Goal: Task Accomplishment & Management: Manage account settings

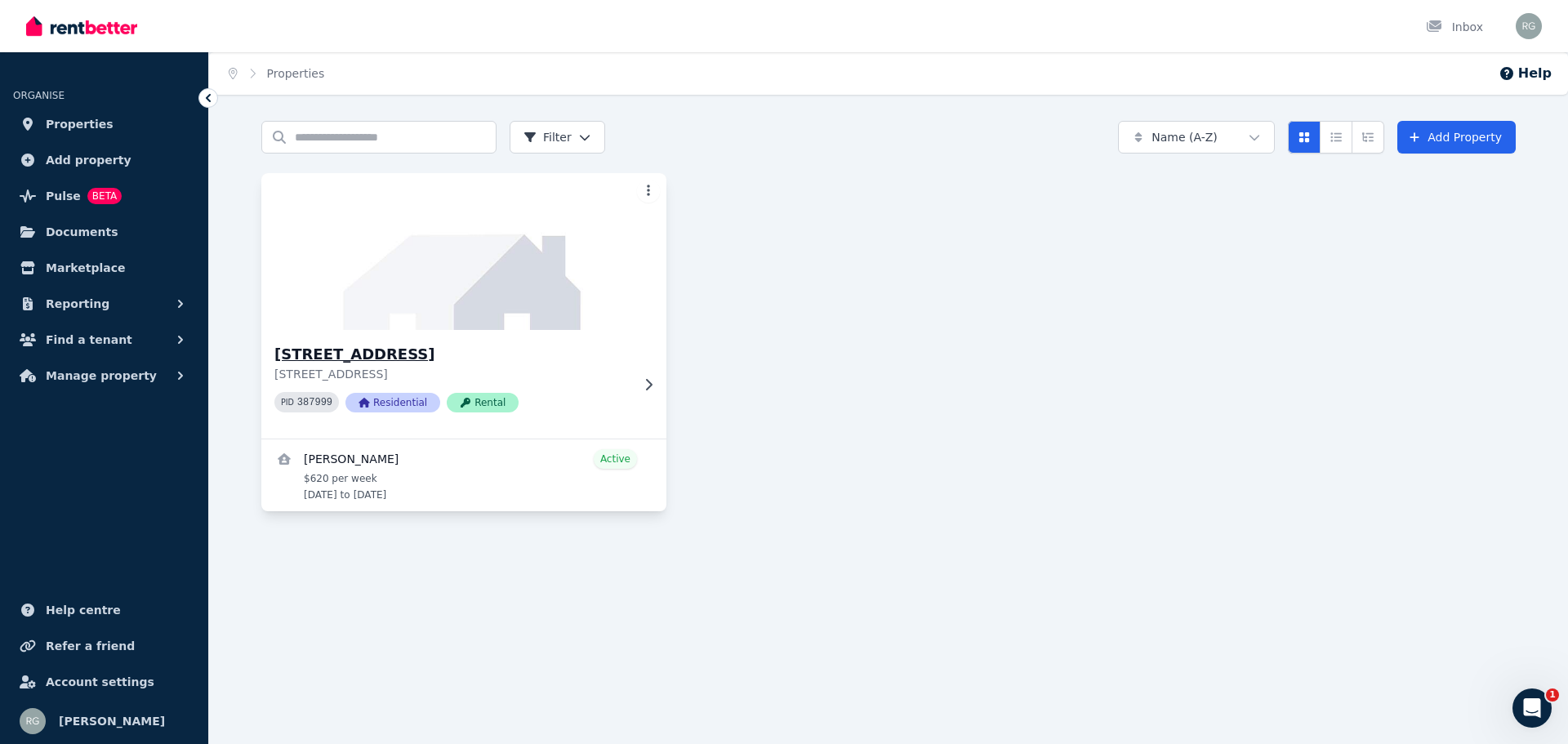
click at [379, 353] on h3 "[STREET_ADDRESS]" at bounding box center [453, 355] width 356 height 23
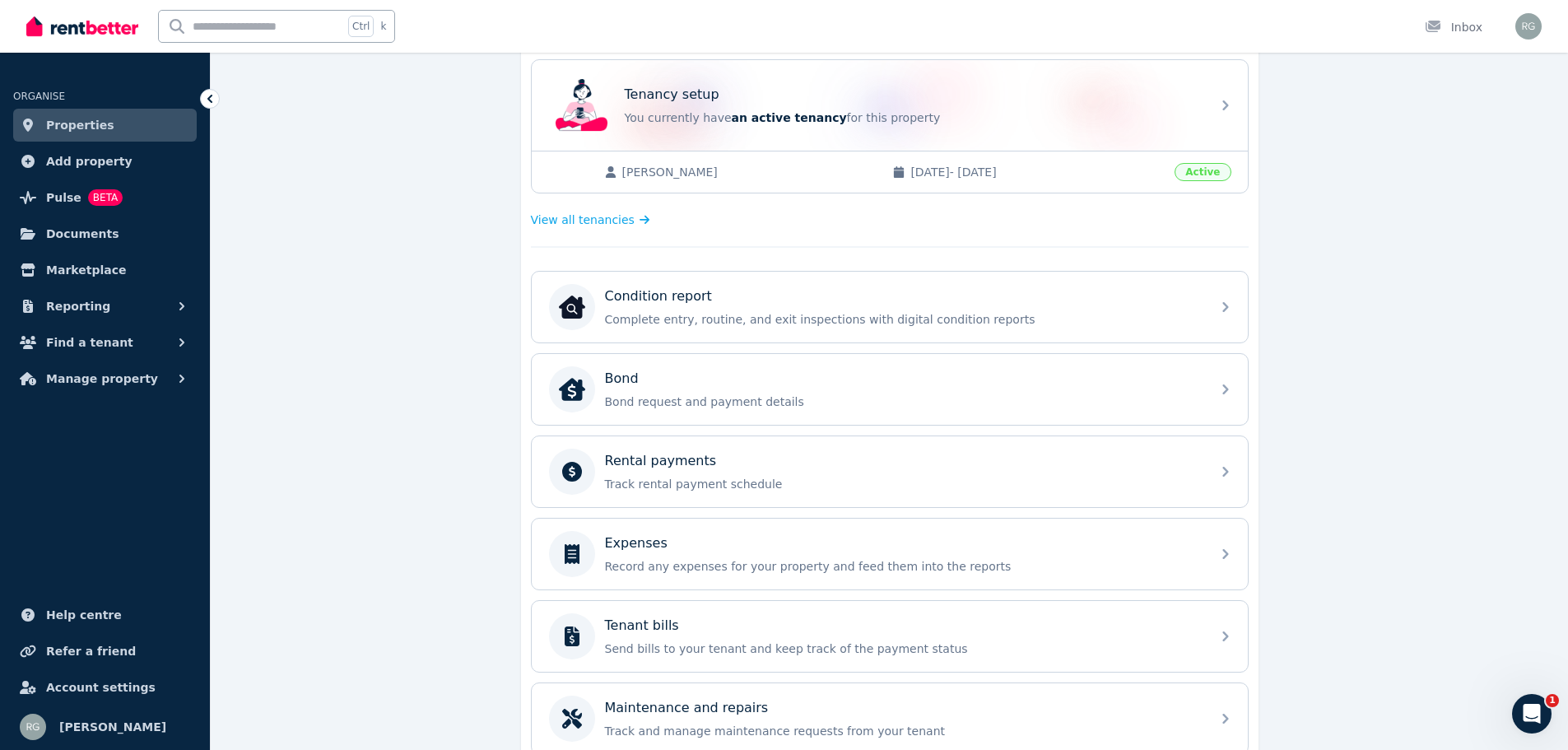
scroll to position [329, 0]
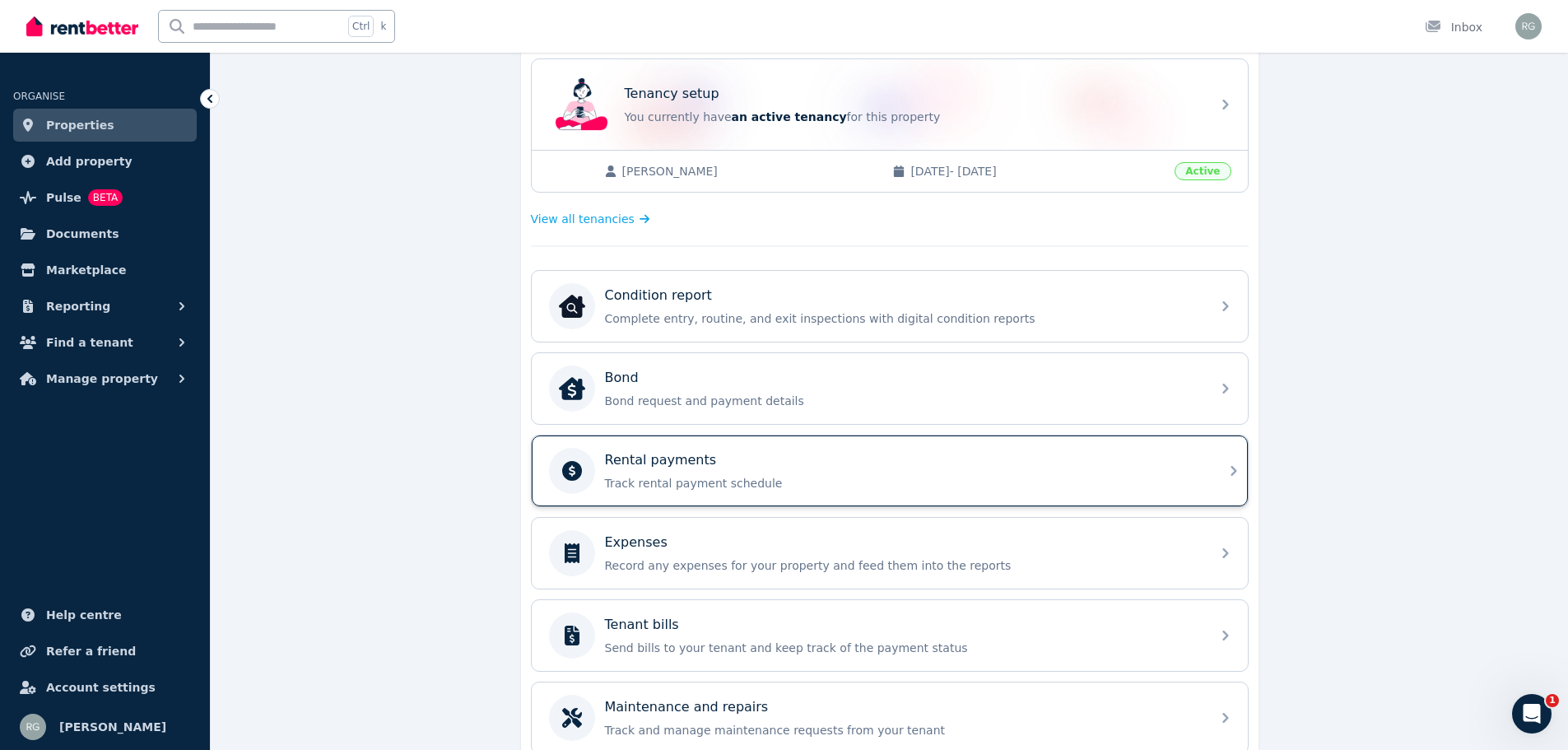
click at [1011, 475] on p "Track rental payment schedule" at bounding box center [902, 483] width 596 height 17
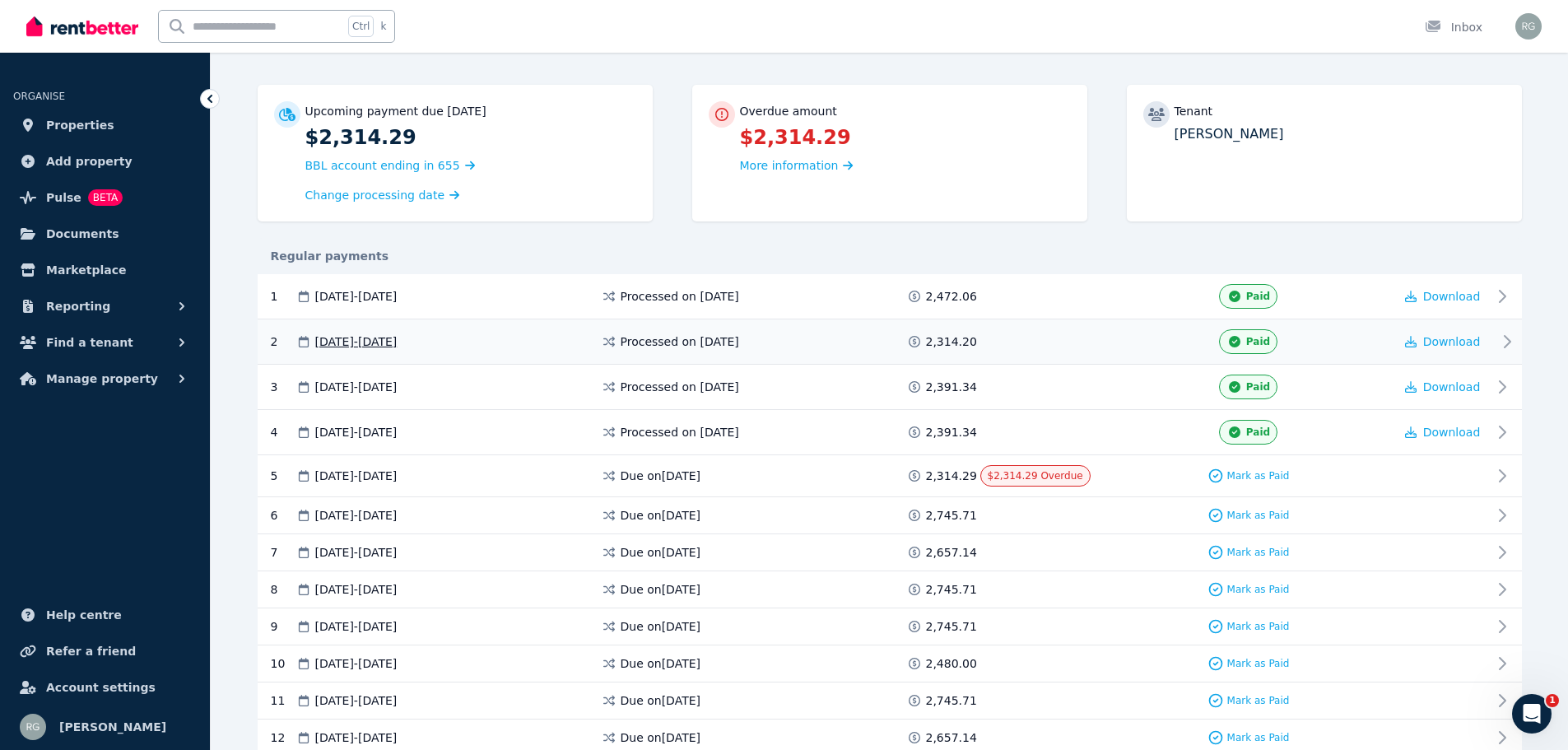
scroll to position [165, 0]
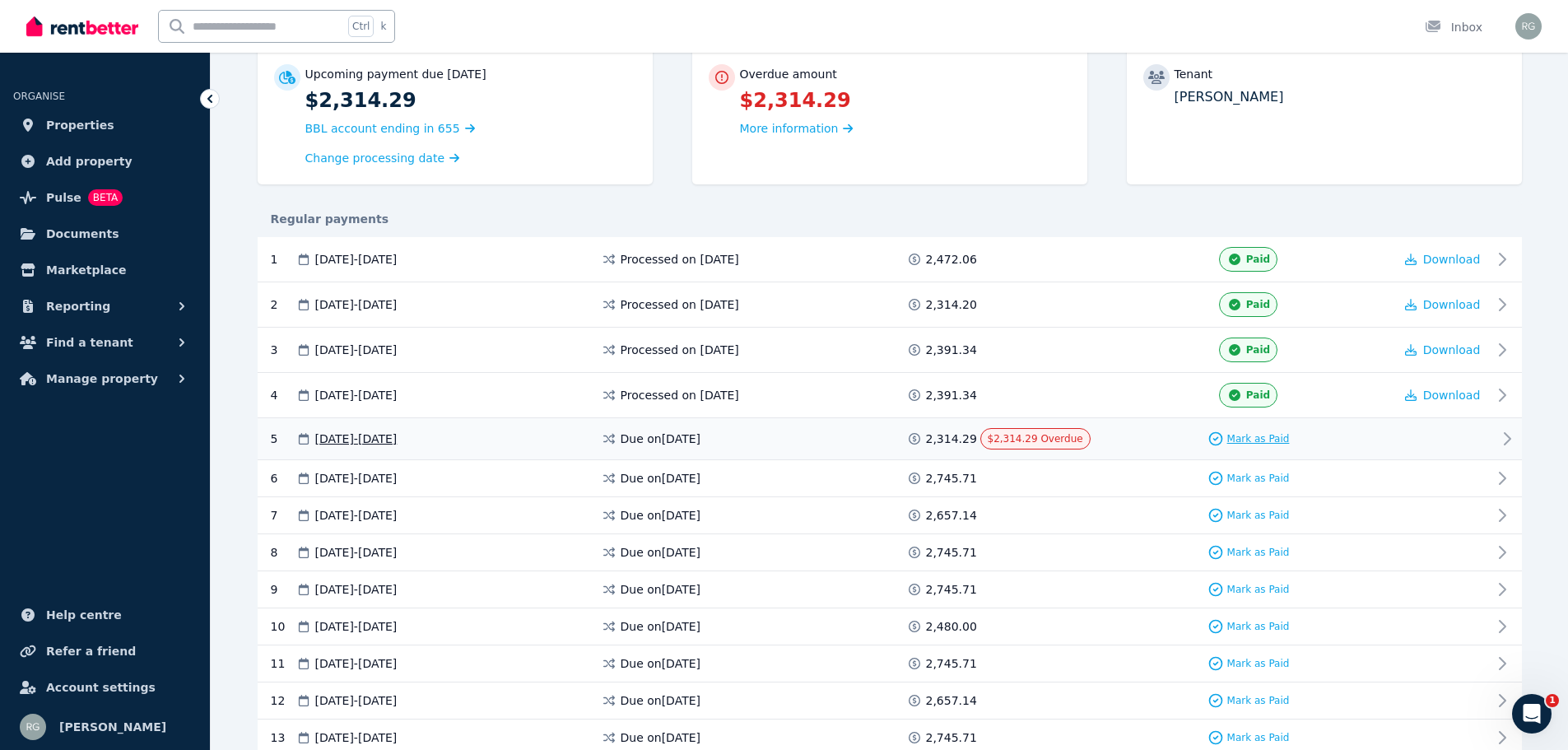
click at [1268, 436] on span "Mark as Paid" at bounding box center [1258, 438] width 62 height 13
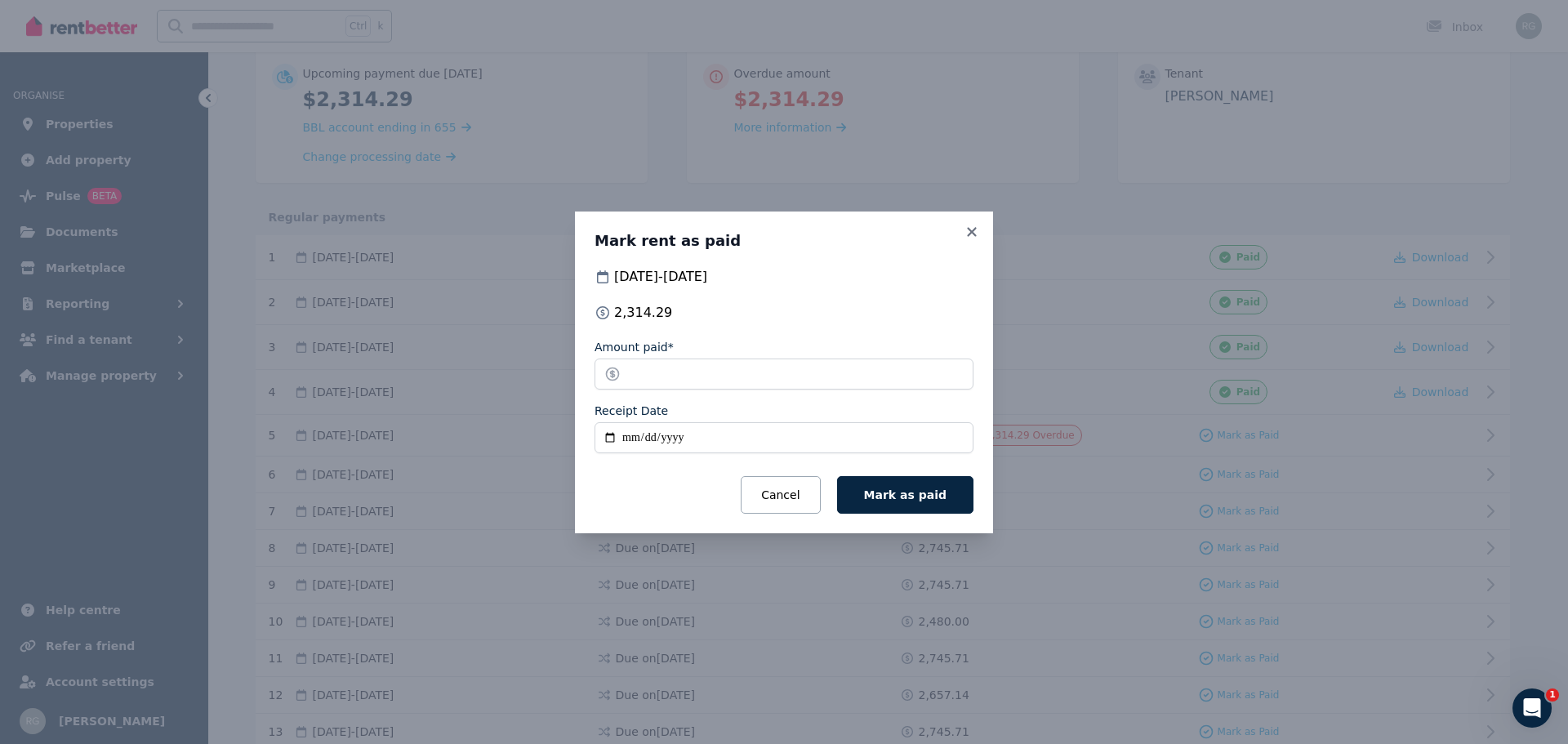
click at [627, 433] on input "Receipt Date" at bounding box center [784, 438] width 379 height 31
type input "**********"
click at [923, 482] on button "Mark as paid" at bounding box center [905, 495] width 136 height 37
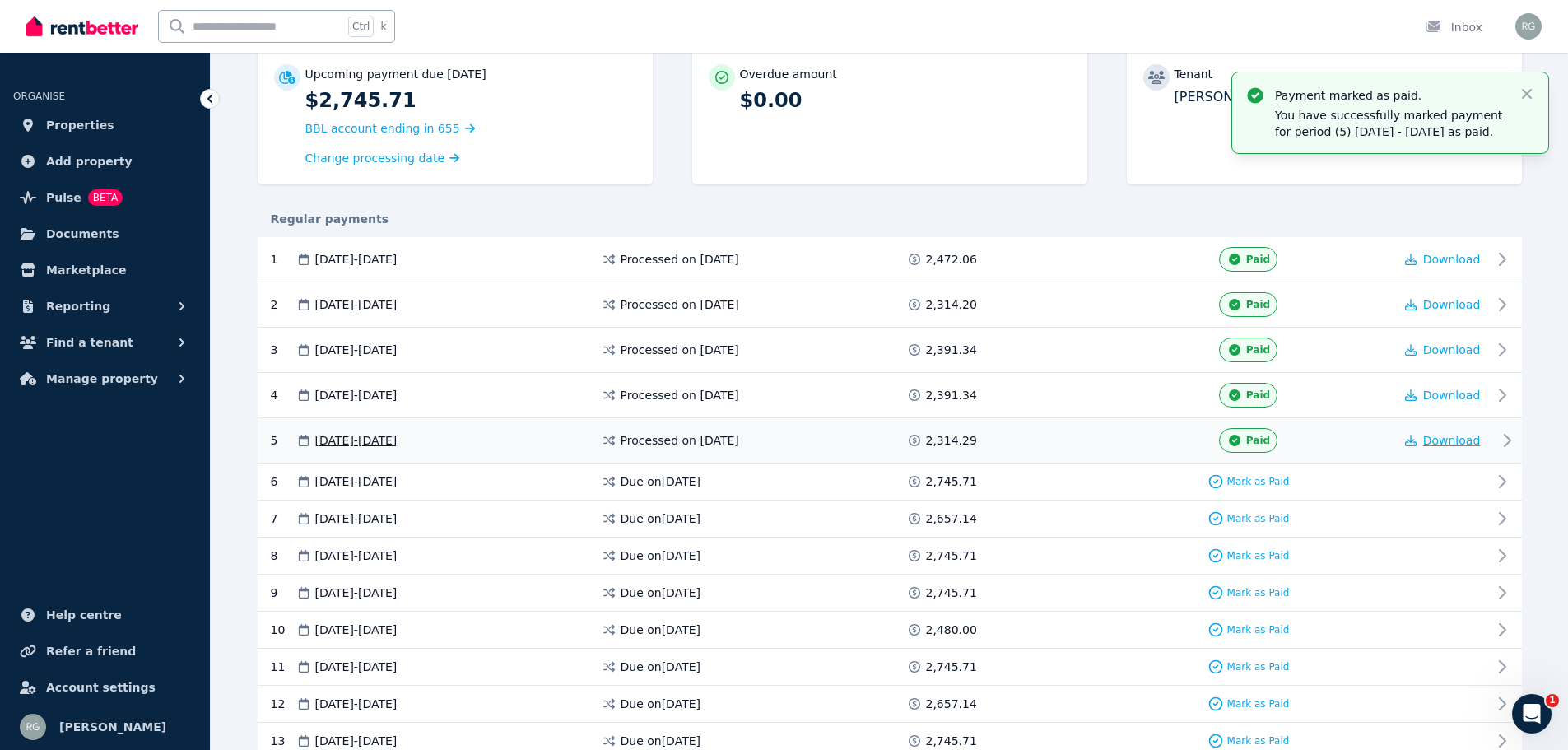
click at [1459, 442] on span "Download" at bounding box center [1451, 440] width 58 height 13
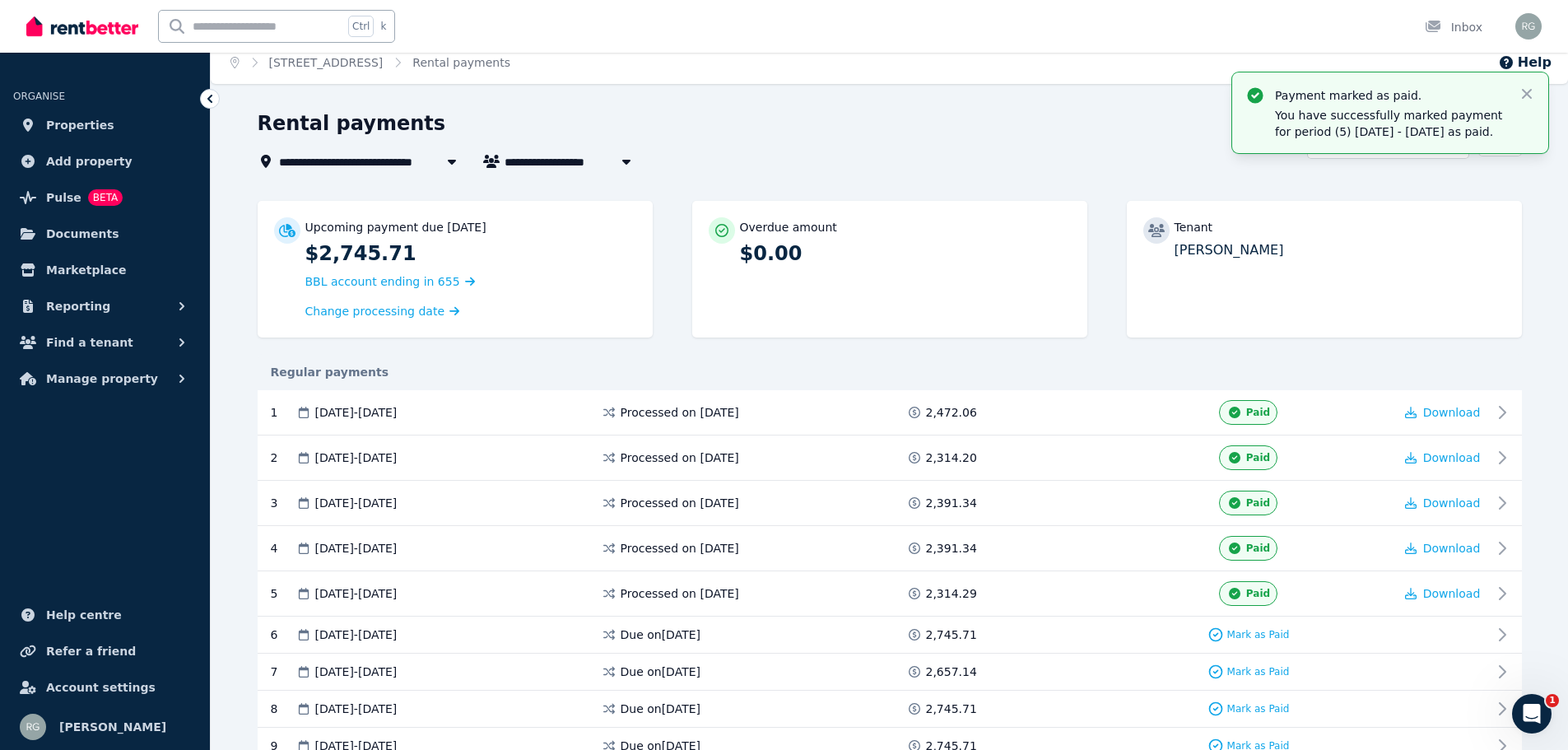
scroll to position [0, 0]
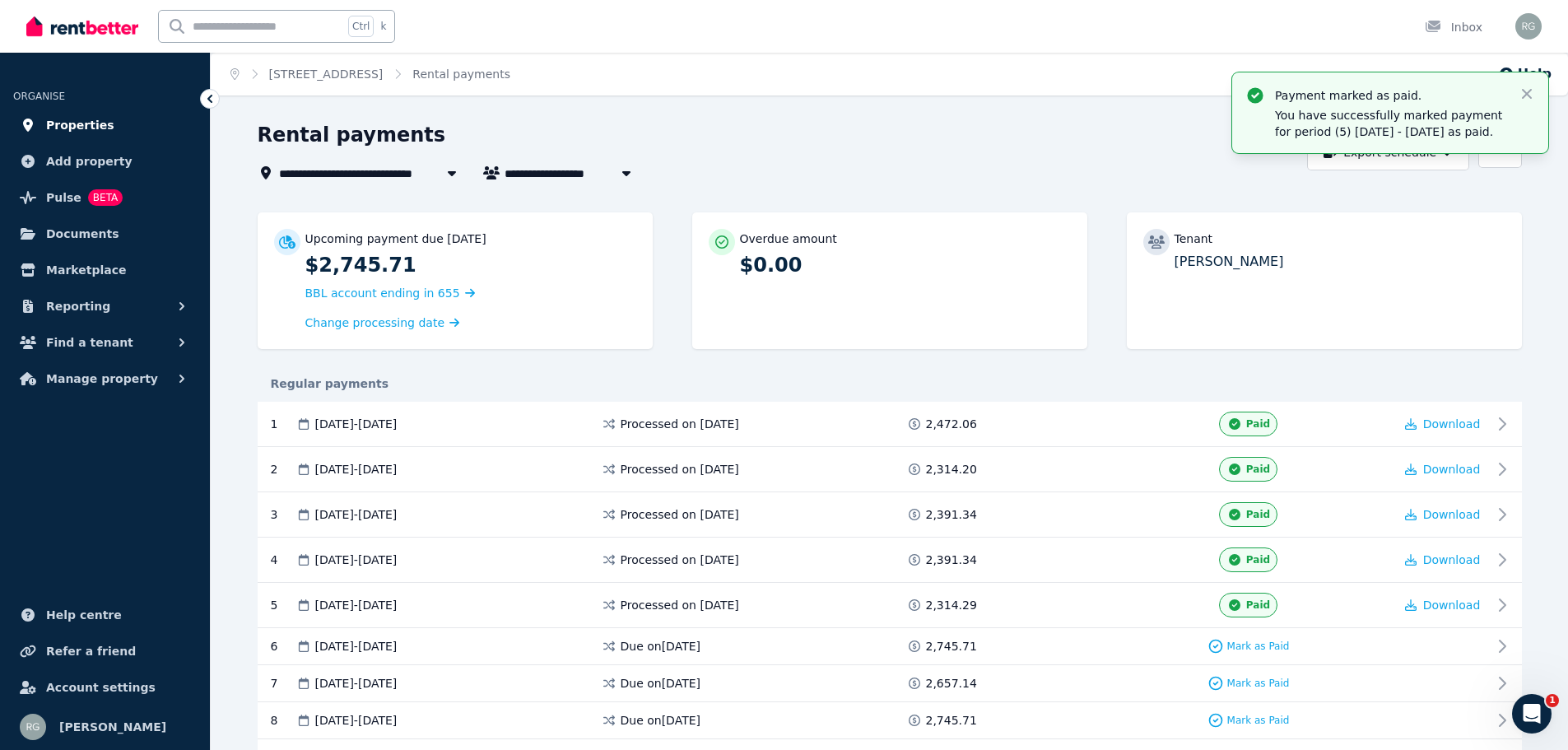
click at [80, 125] on span "Properties" at bounding box center [81, 125] width 68 height 20
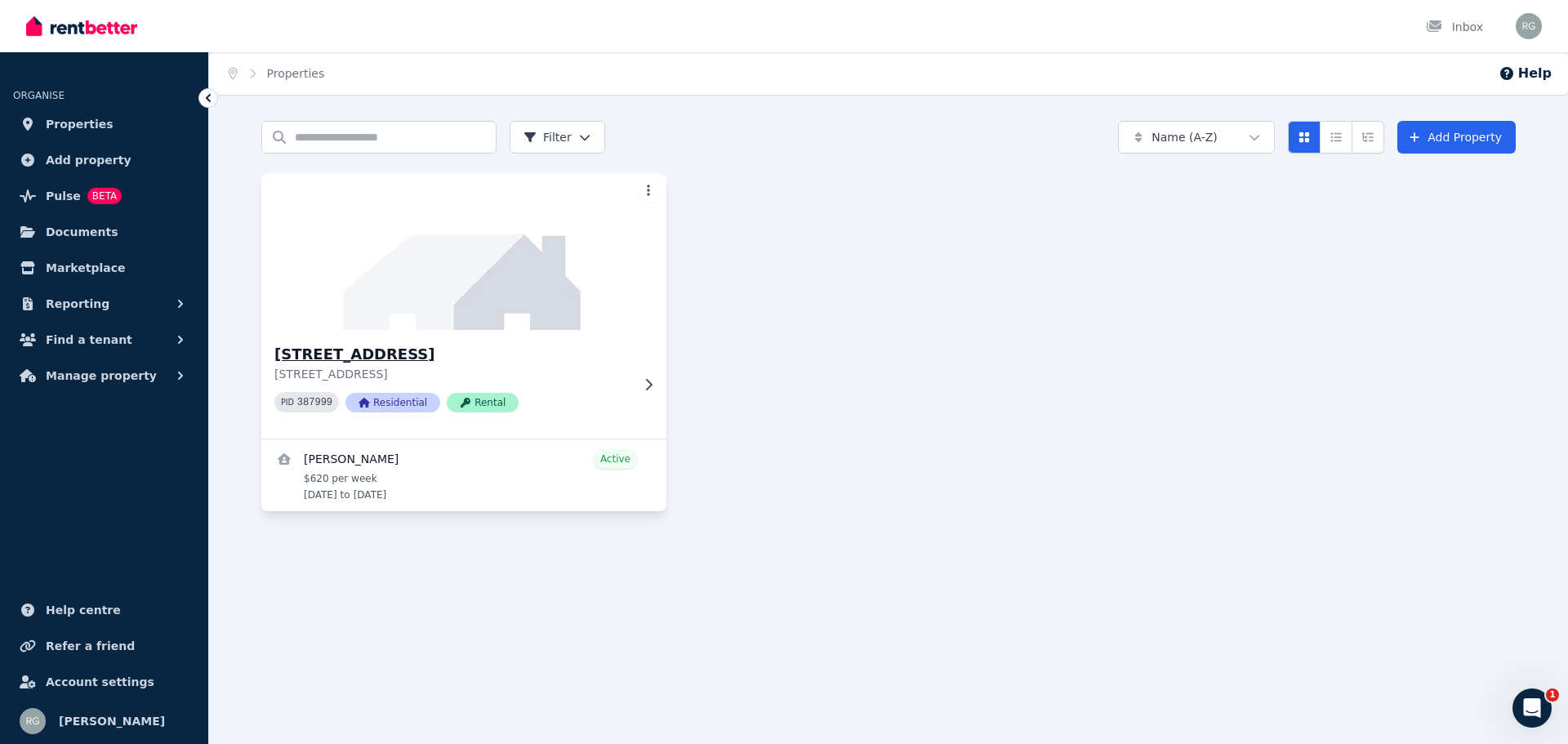
click at [485, 354] on h3 "[STREET_ADDRESS]" at bounding box center [453, 355] width 356 height 23
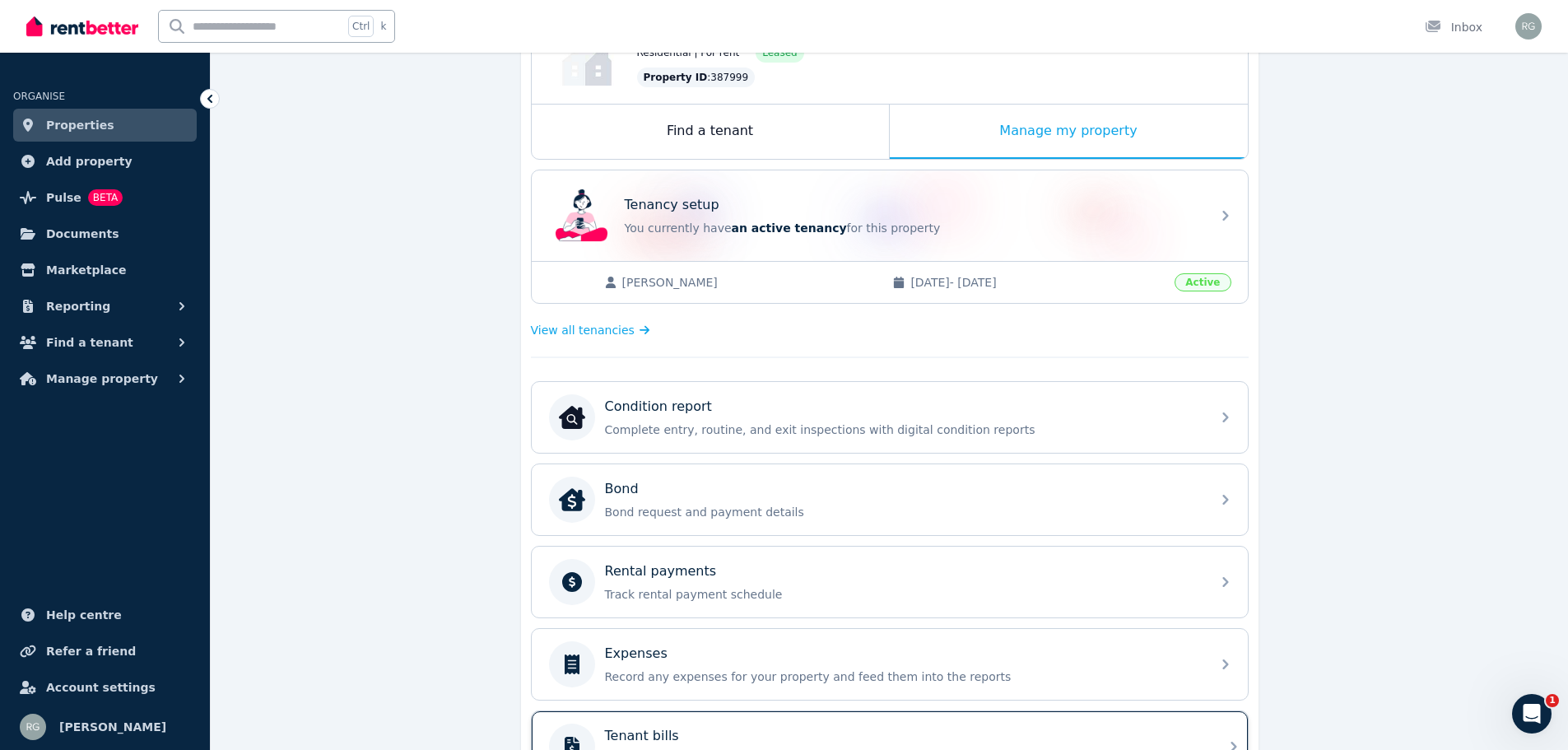
scroll to position [329, 0]
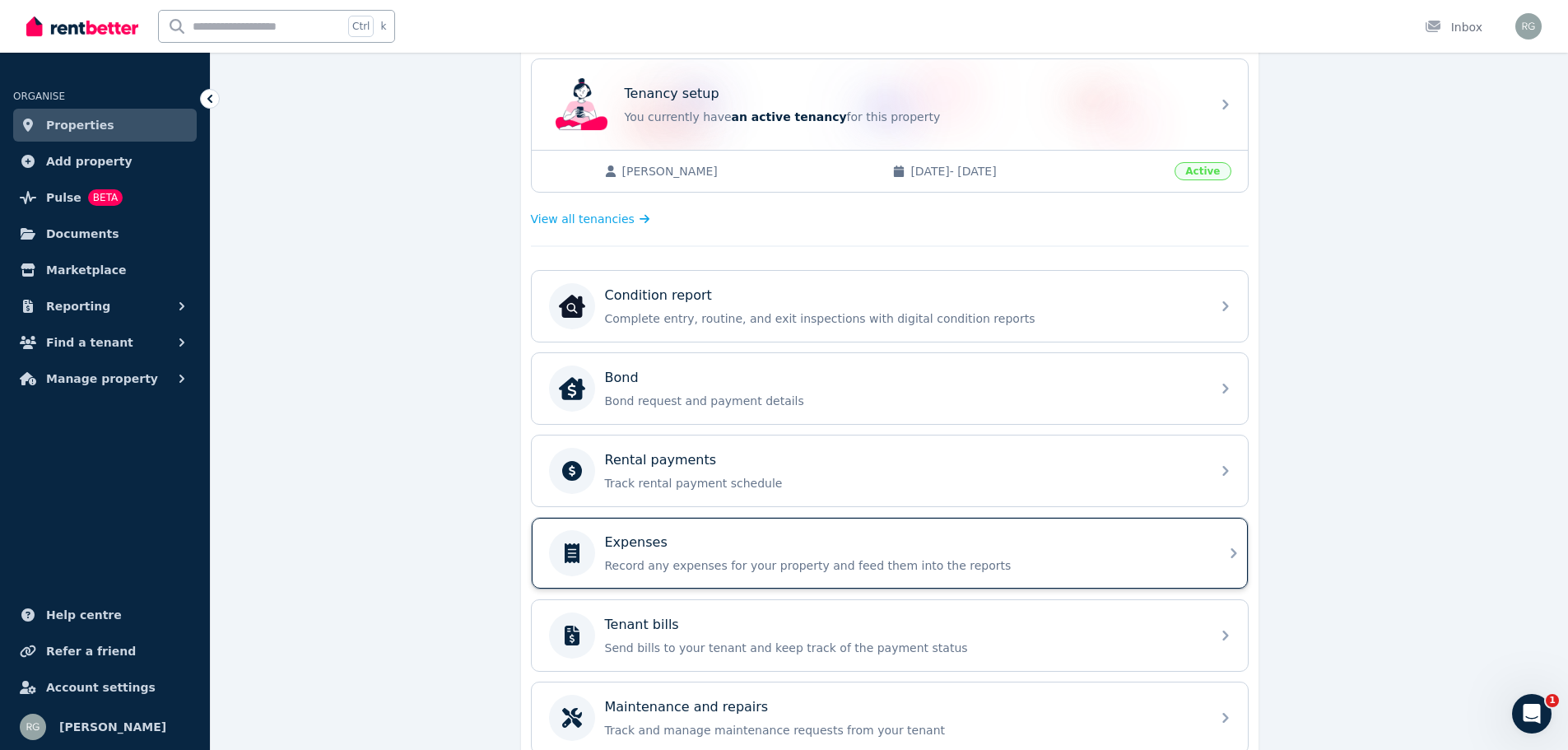
click at [909, 553] on div "Expenses Record any expenses for your property and feed them into the reports" at bounding box center [902, 553] width 596 height 41
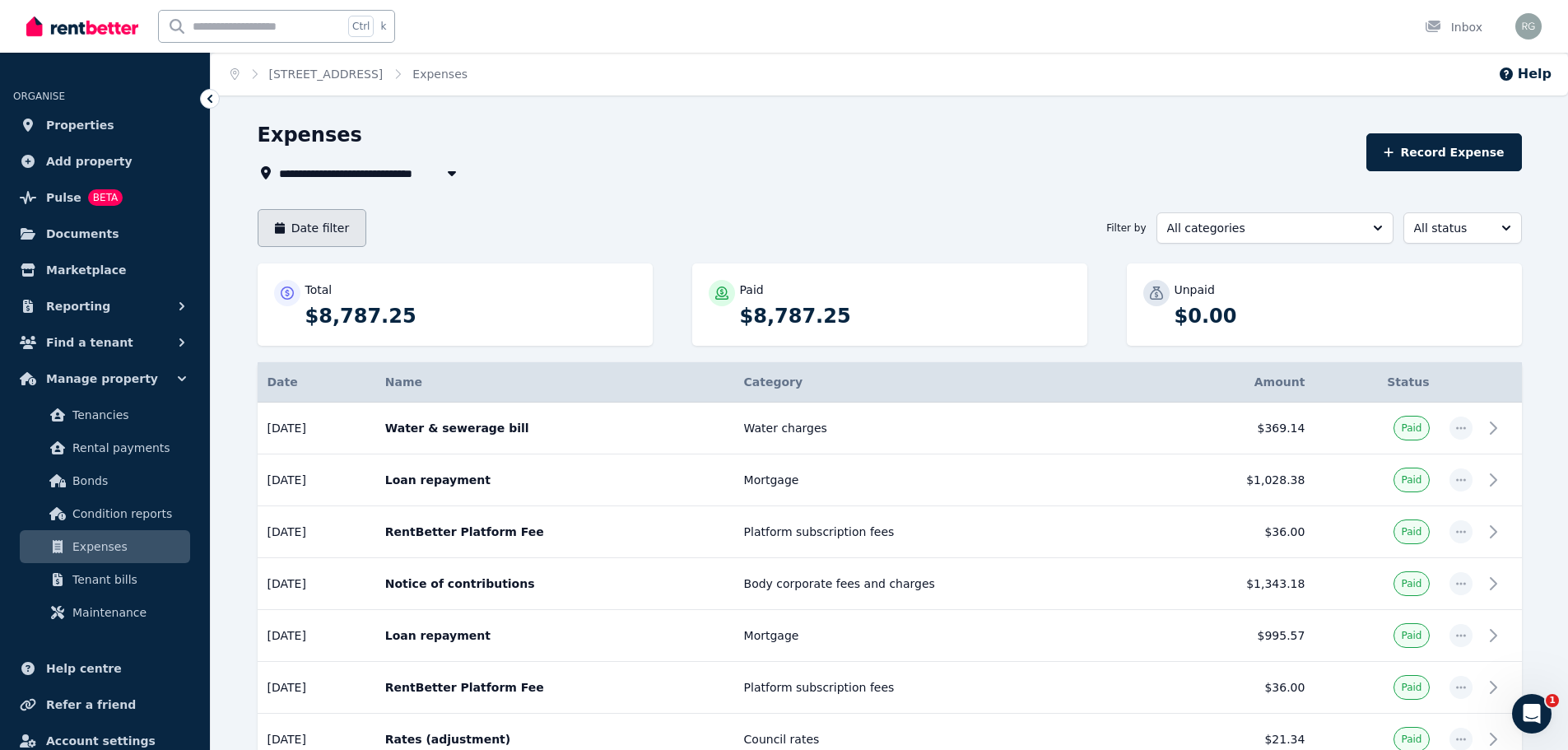
click at [300, 220] on button "Date filter" at bounding box center [312, 228] width 109 height 38
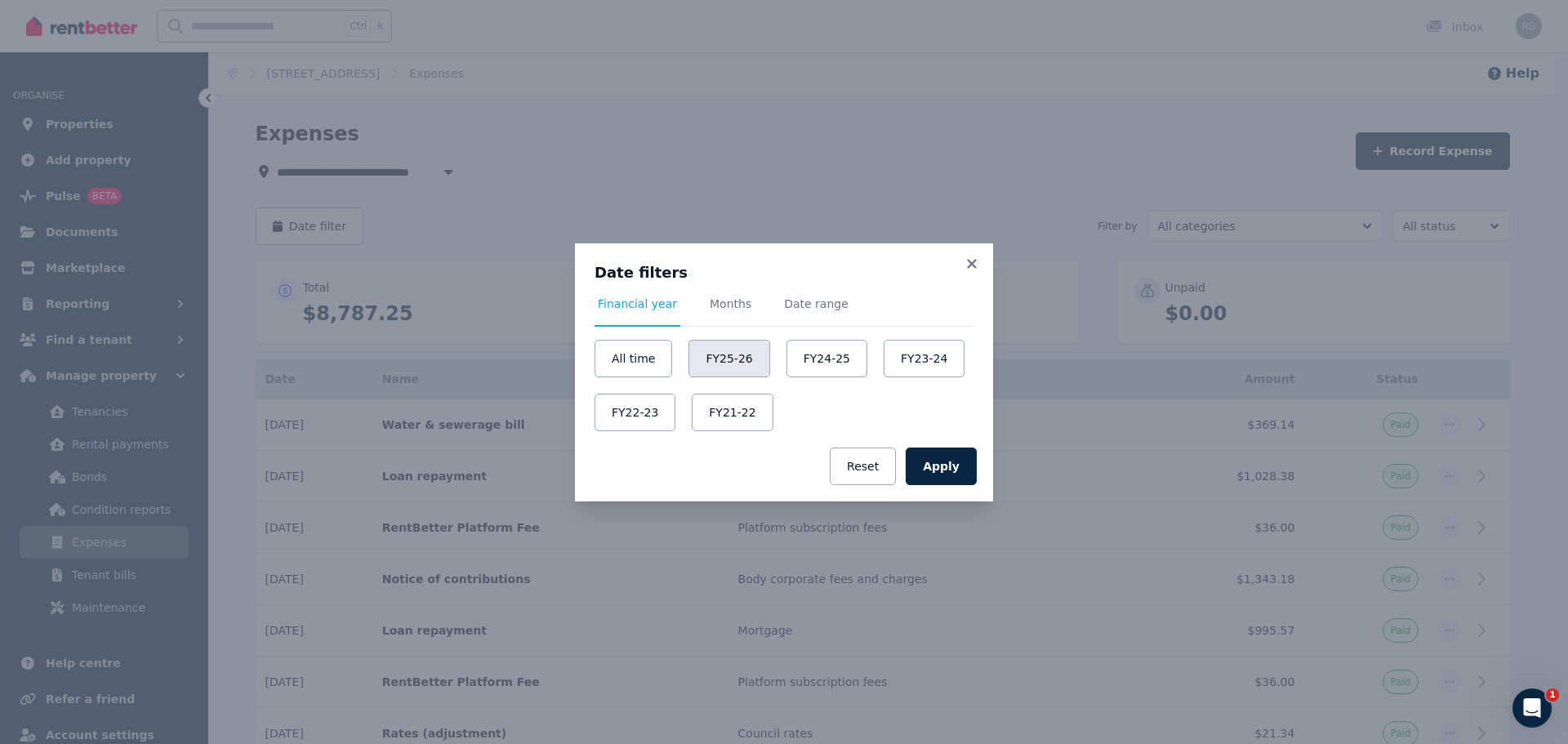
click at [734, 362] on button "FY25-26" at bounding box center [728, 358] width 81 height 37
click at [953, 476] on button "Apply" at bounding box center [941, 466] width 71 height 37
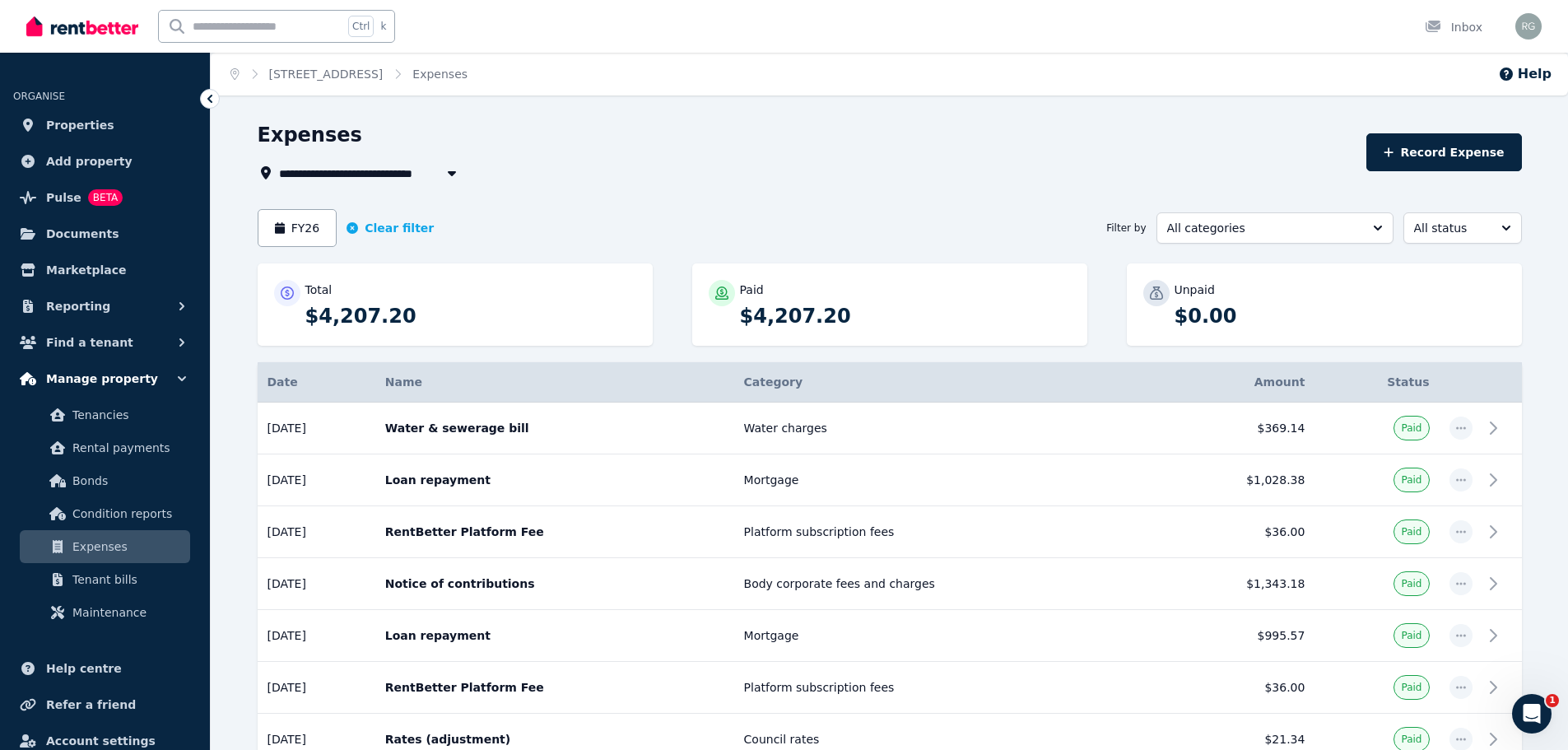
click at [184, 372] on icon "button" at bounding box center [181, 379] width 17 height 17
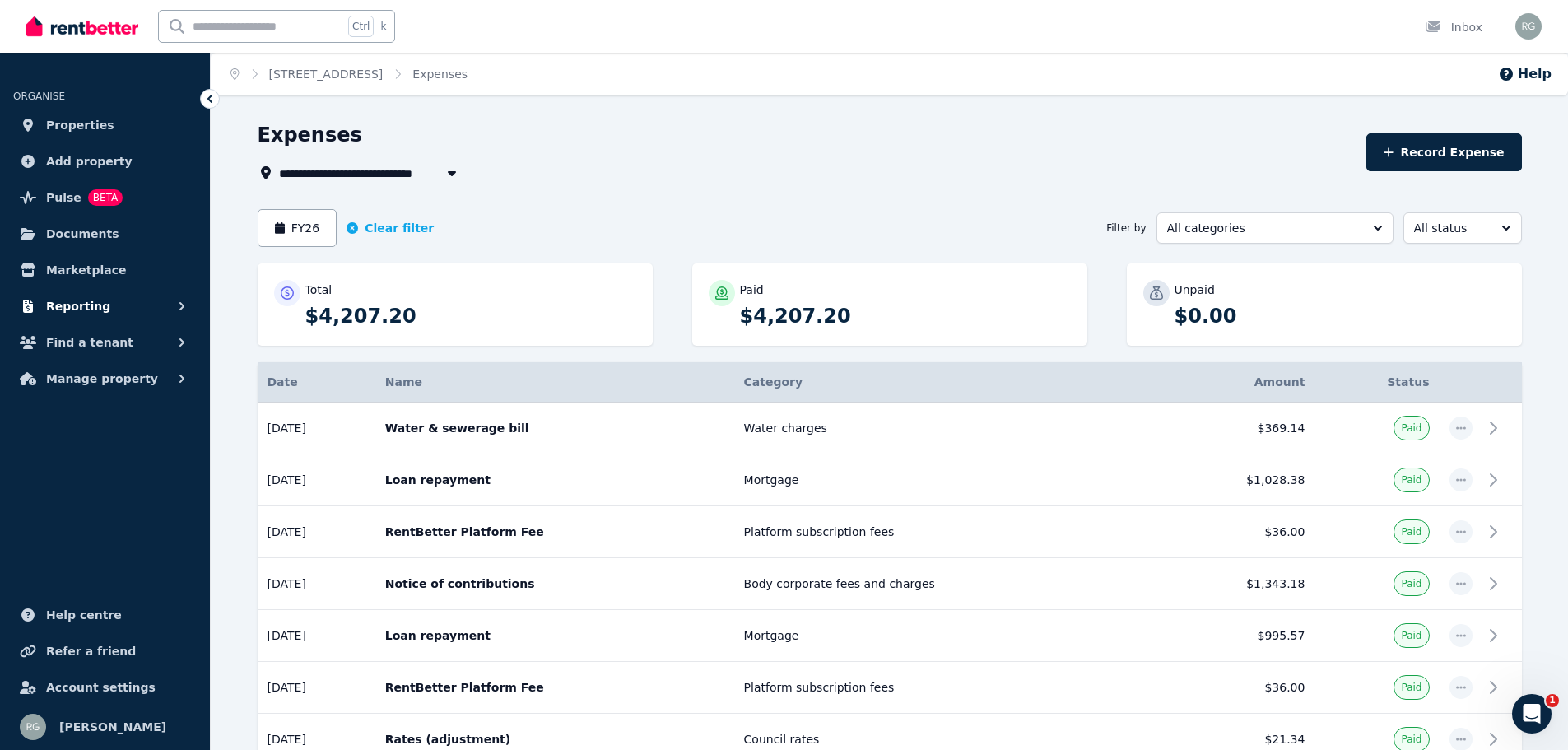
click at [81, 307] on span "Reporting" at bounding box center [78, 306] width 64 height 20
click at [100, 376] on span "Finance report" at bounding box center [128, 375] width 111 height 20
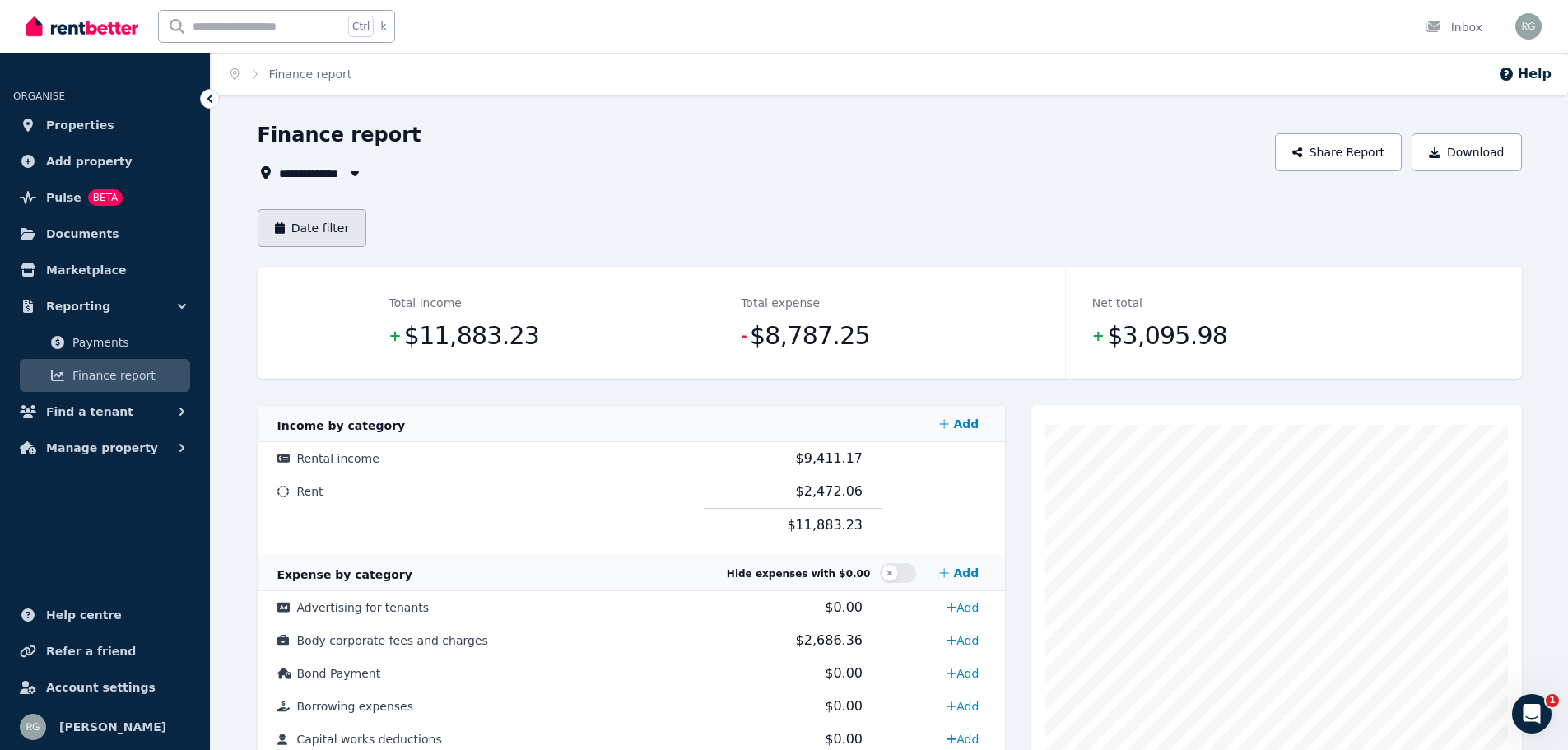
click at [293, 221] on button "Date filter" at bounding box center [312, 228] width 109 height 38
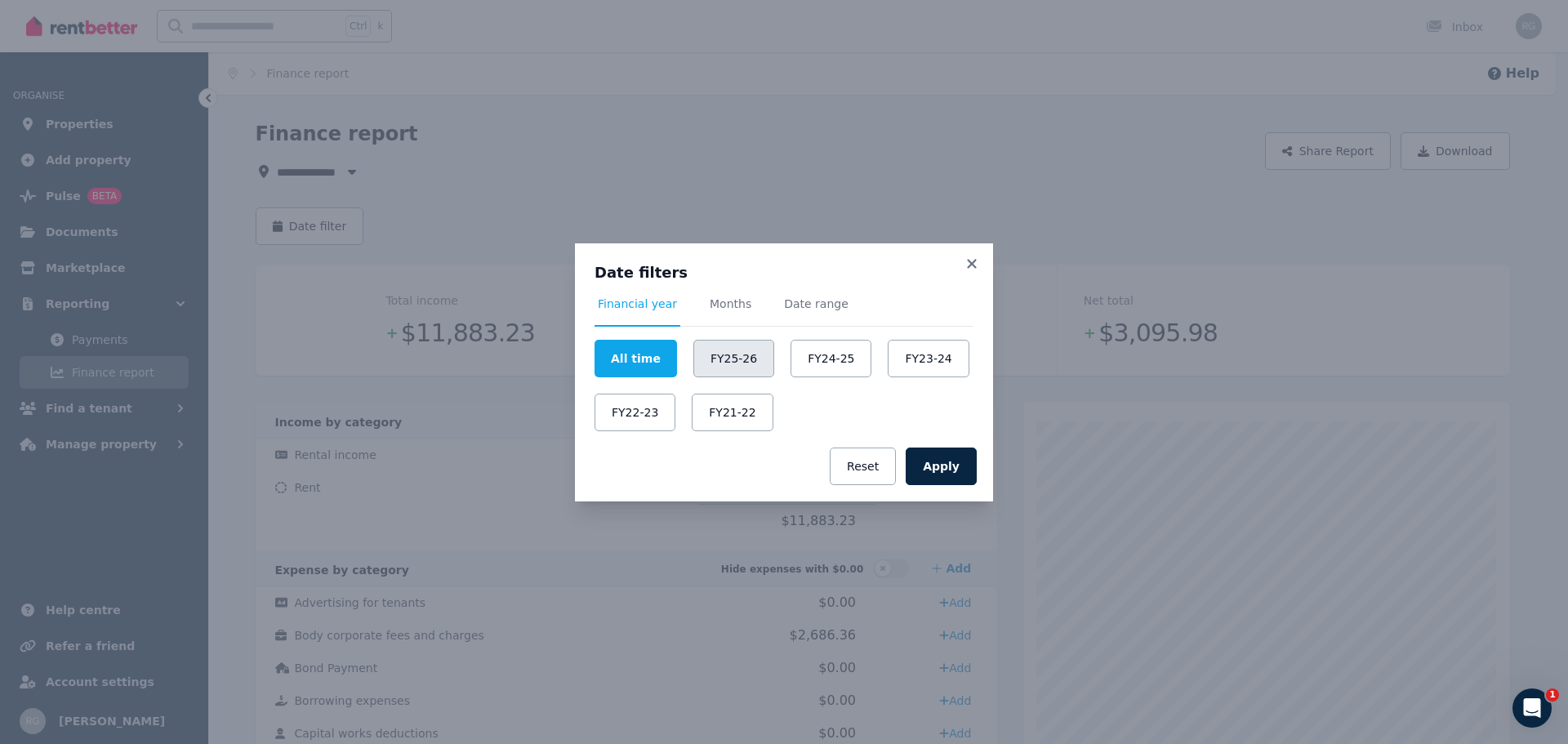
click at [724, 362] on button "FY25-26" at bounding box center [734, 358] width 81 height 37
click at [960, 477] on button "Apply" at bounding box center [941, 466] width 71 height 37
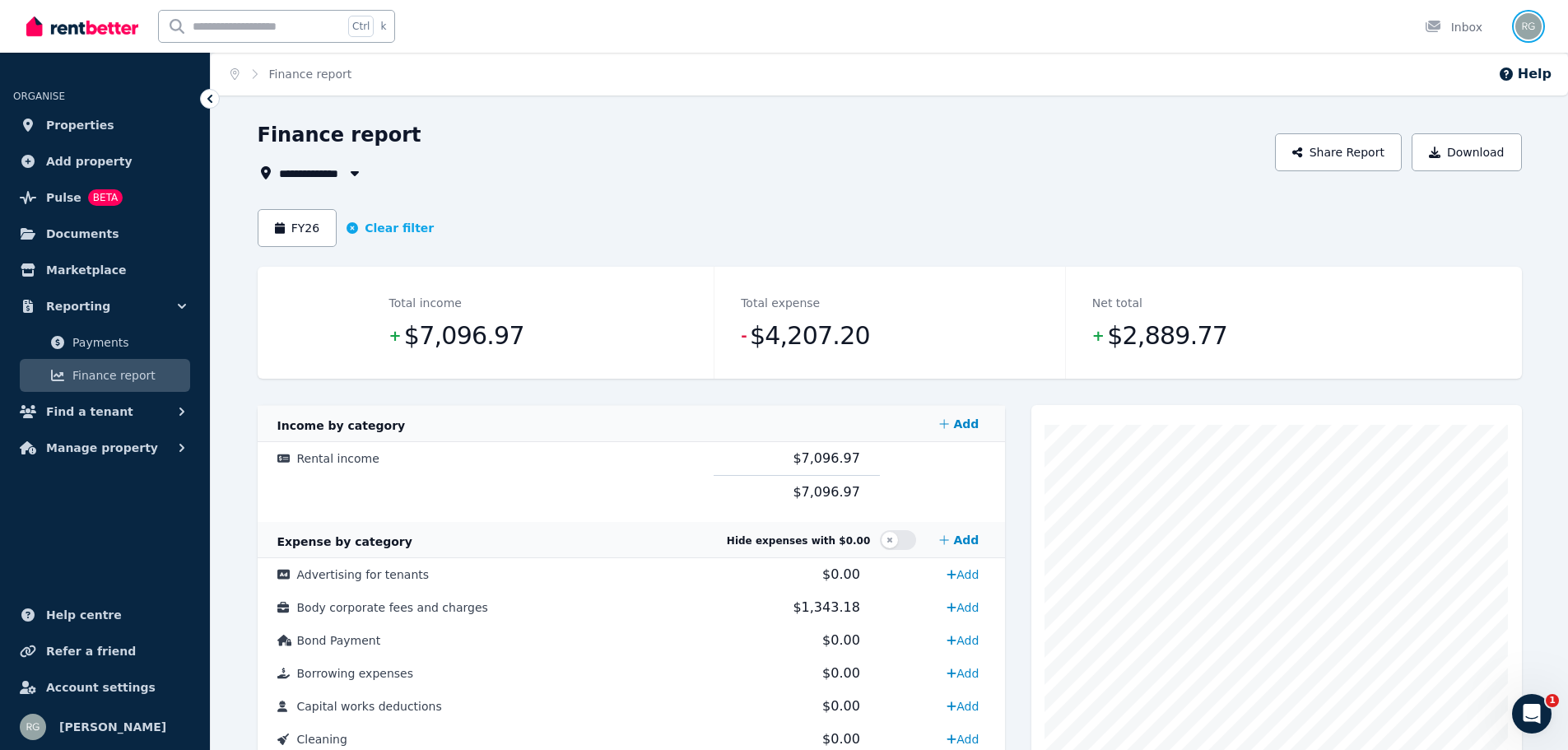
click at [1521, 25] on img "button" at bounding box center [1528, 26] width 26 height 26
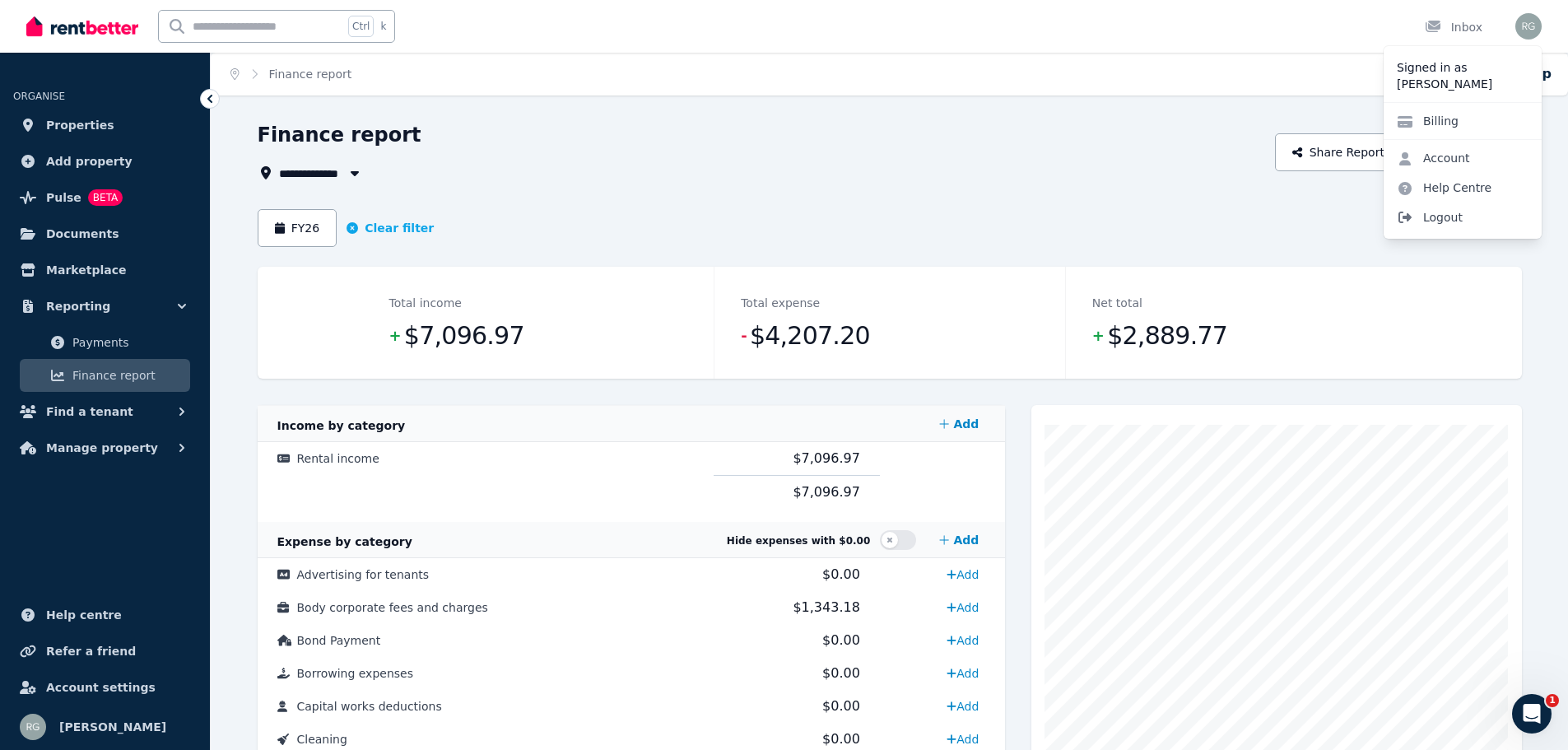
click at [1432, 217] on span "Logout" at bounding box center [1462, 217] width 158 height 30
